Goal: Find specific page/section: Find specific page/section

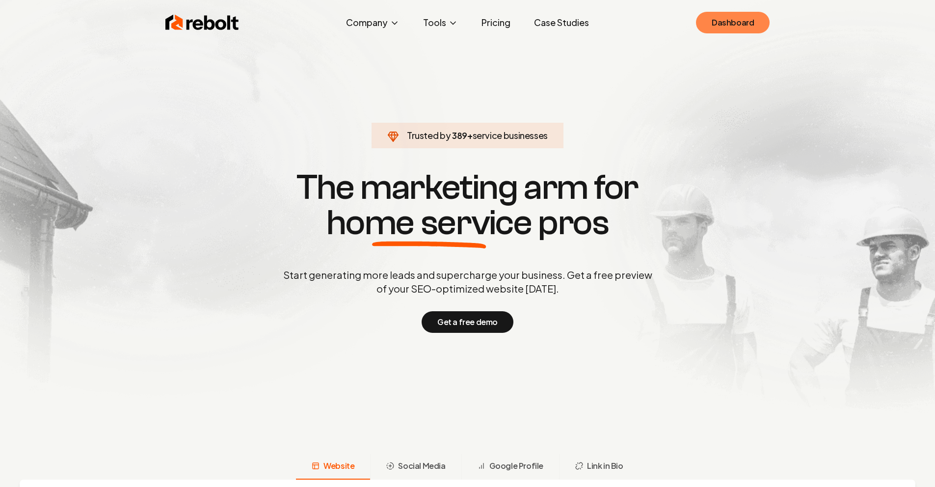
click at [700, 25] on div "Rebolt Company About Blog Jobs Help Center Tools Google Review QR Code Generato…" at bounding box center [468, 22] width 628 height 29
click at [733, 11] on div "Rebolt Company About Blog Jobs Help Center Tools Google Review QR Code Generato…" at bounding box center [468, 22] width 628 height 29
click at [751, 18] on link "Dashboard" at bounding box center [733, 23] width 74 height 22
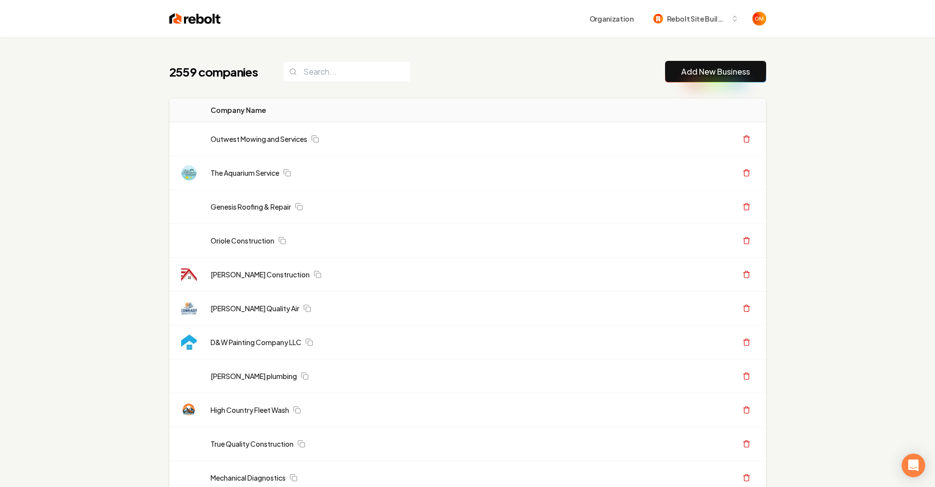
click at [483, 77] on div "2559 companies Add New Business" at bounding box center [467, 72] width 597 height 22
click at [483, 76] on div "2559 companies Add New Business" at bounding box center [467, 72] width 597 height 22
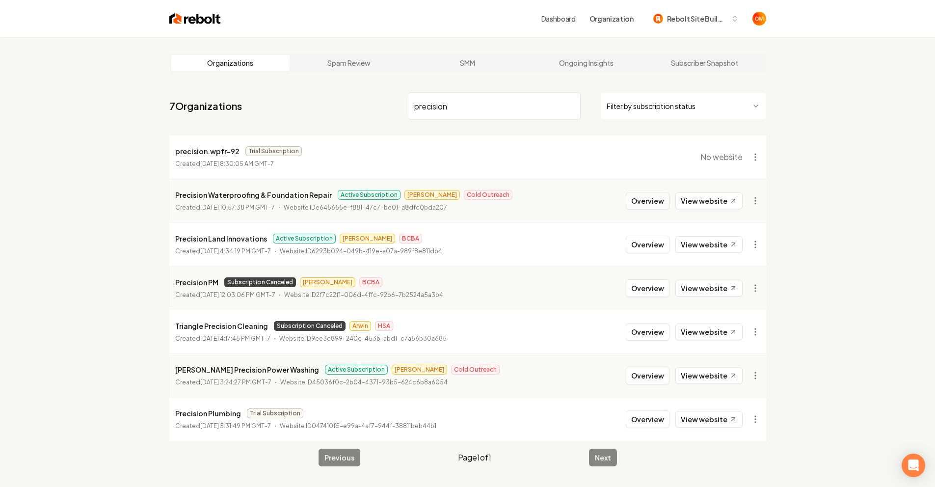
type input "precision"
click at [648, 199] on button "Overview" at bounding box center [648, 201] width 44 height 18
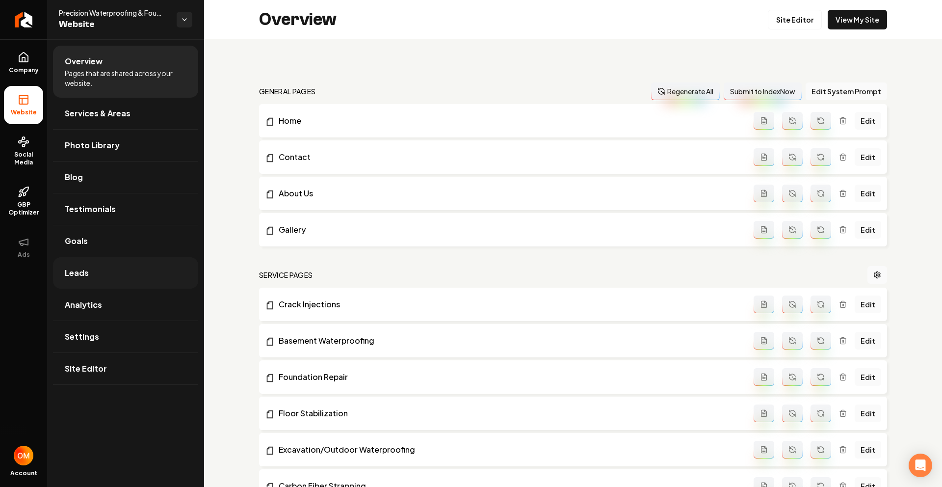
click at [121, 270] on link "Leads" at bounding box center [125, 272] width 145 height 31
